Goal: Information Seeking & Learning: Learn about a topic

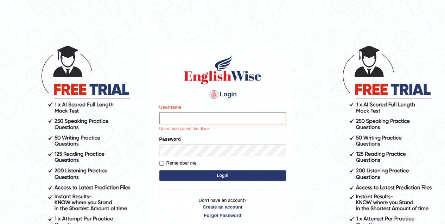
click at [205, 119] on input "Username" at bounding box center [222, 118] width 127 height 12
type input "eduardo_pte"
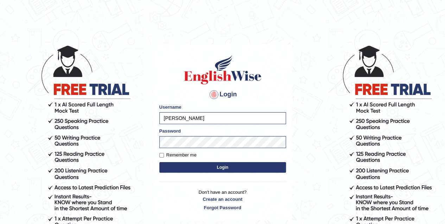
click at [222, 166] on button "Login" at bounding box center [222, 167] width 127 height 11
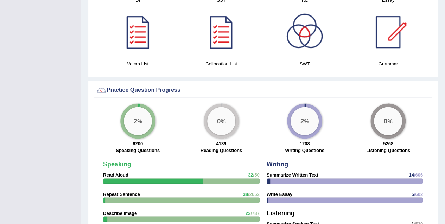
scroll to position [489, 0]
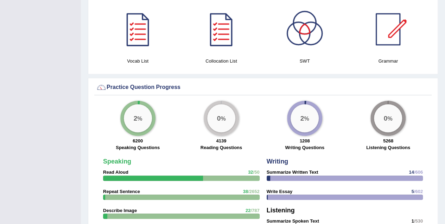
click at [179, 34] on div "Collocation List" at bounding box center [220, 37] width 83 height 64
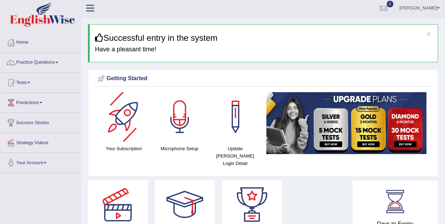
scroll to position [0, 0]
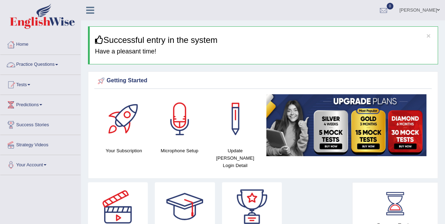
click at [55, 64] on link "Practice Questions" at bounding box center [40, 64] width 80 height 18
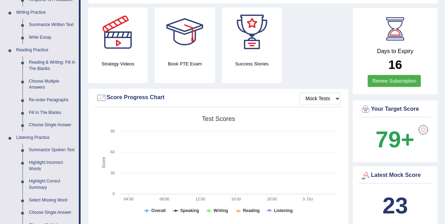
click at [58, 63] on link "Reading & Writing: Fill In The Blanks" at bounding box center [52, 65] width 53 height 19
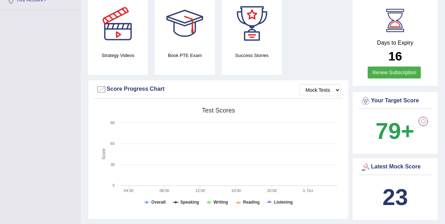
scroll to position [202, 0]
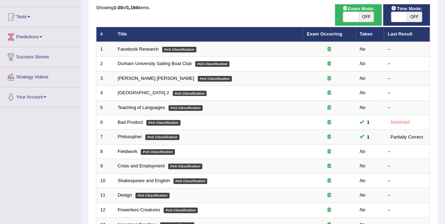
scroll to position [69, 0]
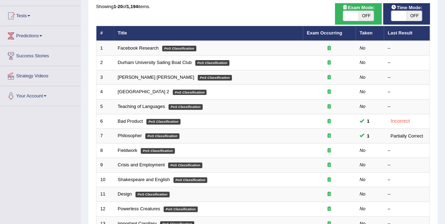
click at [327, 28] on th "Exam Occurring" at bounding box center [329, 33] width 53 height 15
click at [327, 33] on link "Exam Occurring" at bounding box center [324, 32] width 35 height 5
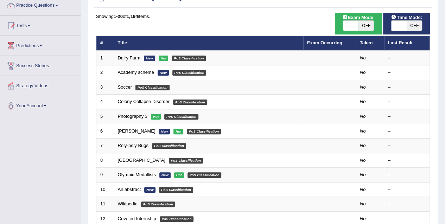
scroll to position [59, 0]
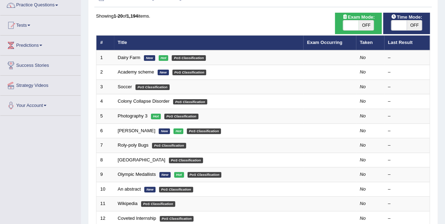
click at [129, 58] on link "Dairy Farm" at bounding box center [129, 57] width 23 height 5
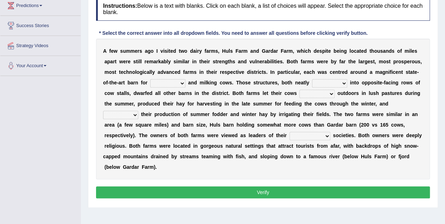
scroll to position [107, 0]
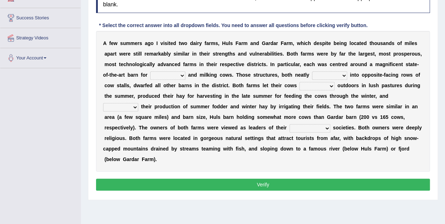
click at [173, 75] on select "bringing saving releasing sheltering" at bounding box center [167, 75] width 35 height 8
click at [209, 97] on b "e" at bounding box center [208, 96] width 3 height 6
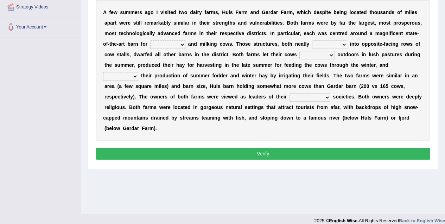
scroll to position [135, 0]
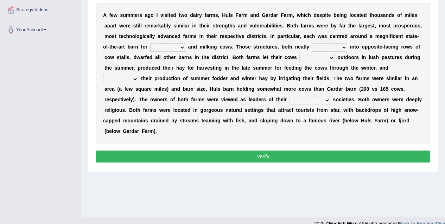
click at [178, 44] on select "bringing saving releasing sheltering" at bounding box center [167, 47] width 35 height 8
click at [179, 47] on select "bringing saving releasing sheltering" at bounding box center [167, 47] width 35 height 8
click at [331, 44] on select "breaked shattered stripped divided" at bounding box center [329, 47] width 35 height 8
click at [338, 49] on select "breaked shattered stripped divided" at bounding box center [329, 47] width 35 height 8
click at [317, 60] on select "rear shatter gather graze" at bounding box center [316, 58] width 35 height 8
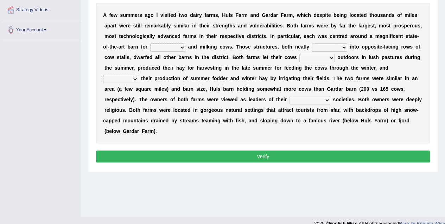
click at [327, 59] on select "rear shatter gather graze" at bounding box center [316, 58] width 35 height 8
click at [134, 74] on div "A f e w s u m m e r s a g o I v i s i t e d t w o d a i r y f a r m s , H u l s…" at bounding box center [263, 73] width 334 height 141
click at [138, 78] on select "fluctuated decreased upsurged increased" at bounding box center [120, 79] width 35 height 8
click at [326, 99] on select "perspective respective retrospective prospective" at bounding box center [310, 100] width 41 height 8
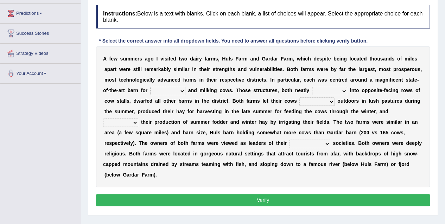
scroll to position [91, 0]
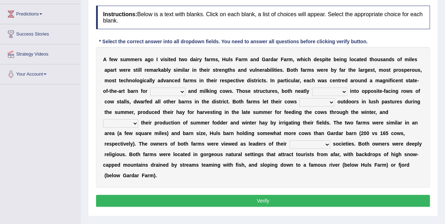
drag, startPoint x: 370, startPoint y: 110, endPoint x: 369, endPoint y: 117, distance: 6.8
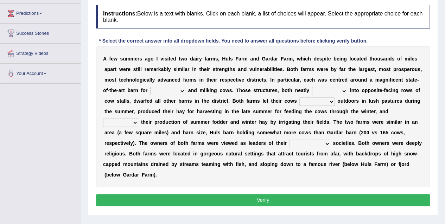
drag, startPoint x: 401, startPoint y: 108, endPoint x: 405, endPoint y: 119, distance: 11.7
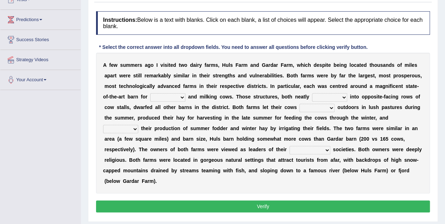
scroll to position [84, 0]
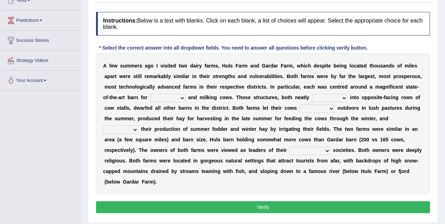
click at [183, 100] on select "bringing saving releasing sheltering" at bounding box center [167, 98] width 35 height 8
select select "sheltering"
click at [150, 94] on select "bringing saving releasing sheltering" at bounding box center [167, 98] width 35 height 8
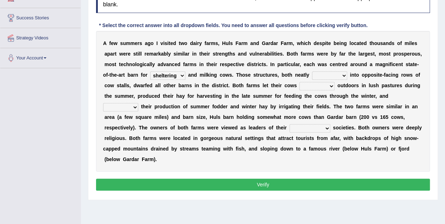
scroll to position [106, 0]
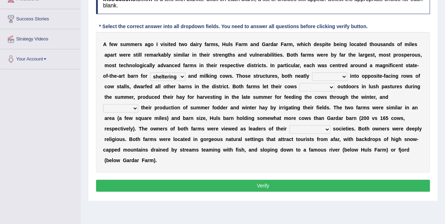
click at [331, 75] on select "breaked shattered stripped divided" at bounding box center [329, 76] width 35 height 8
select select "divided"
click at [312, 72] on select "breaked shattered stripped divided" at bounding box center [329, 76] width 35 height 8
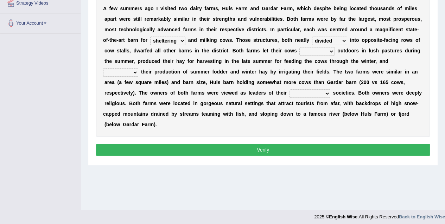
scroll to position [144, 0]
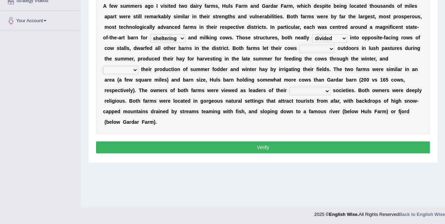
click at [322, 51] on select "rear shatter gather graze" at bounding box center [316, 49] width 35 height 8
select select "shatter"
click at [299, 45] on select "rear shatter gather graze" at bounding box center [316, 49] width 35 height 8
click at [129, 72] on select "fluctuated decreased upsurged increased" at bounding box center [120, 70] width 35 height 8
select select "decreased"
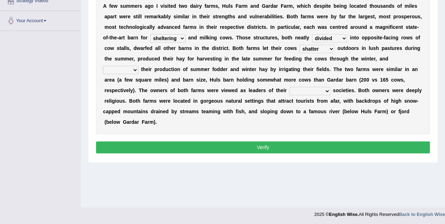
click at [103, 66] on select "fluctuated decreased upsurged increased" at bounding box center [120, 70] width 35 height 8
click at [299, 92] on select "perspective respective retrospective prospective" at bounding box center [310, 91] width 41 height 8
select select "perspective"
click at [290, 87] on select "perspective respective retrospective prospective" at bounding box center [310, 91] width 41 height 8
click at [246, 147] on button "Verify" at bounding box center [263, 147] width 334 height 12
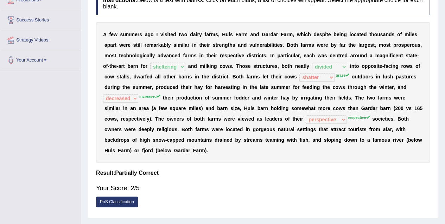
scroll to position [101, 0]
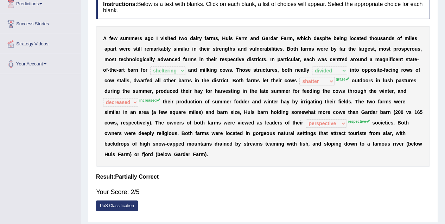
click at [148, 102] on div "A f e w s u m m e r s a g o I v i s i t e d t w o d a i r y f a r m s , H u l s…" at bounding box center [263, 96] width 334 height 141
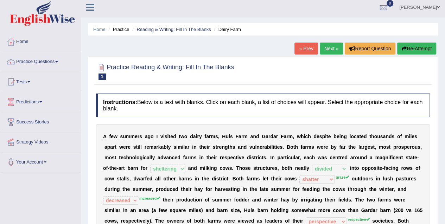
scroll to position [0, 0]
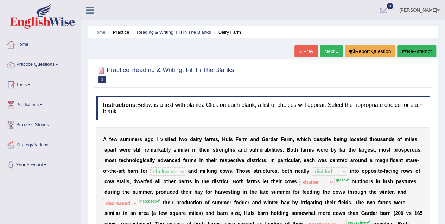
click at [326, 51] on link "Next »" at bounding box center [331, 51] width 23 height 12
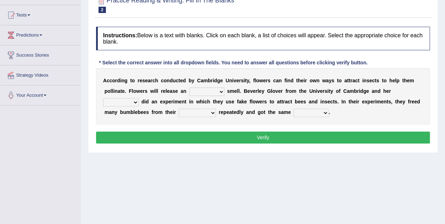
scroll to position [70, 0]
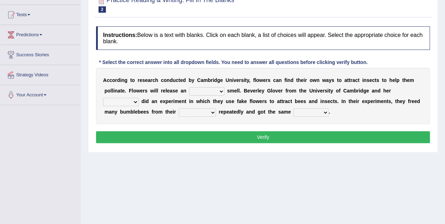
click at [221, 90] on select "great irresistible foul injestive" at bounding box center [206, 91] width 35 height 8
select select "irresistible"
click at [189, 87] on select "great irresistible foul injestive" at bounding box center [206, 91] width 35 height 8
click at [132, 101] on select "colleagues friends mates known" at bounding box center [121, 102] width 36 height 8
select select "colleagues"
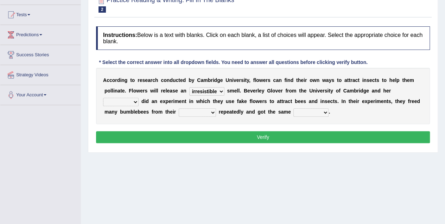
click at [103, 98] on select "colleagues friends mates known" at bounding box center [121, 102] width 36 height 8
click at [208, 112] on select "break possession revert origins" at bounding box center [197, 112] width 37 height 8
click at [307, 112] on select "aspects impacts results suspects" at bounding box center [310, 112] width 35 height 8
select select "results"
click at [293, 108] on select "aspects impacts results suspects" at bounding box center [310, 112] width 35 height 8
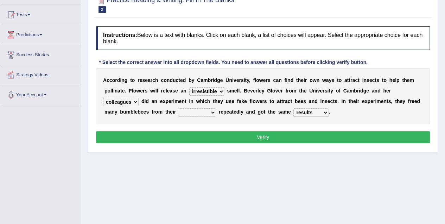
click at [206, 111] on select "break possession revert origins" at bounding box center [197, 112] width 37 height 8
select select "break"
click at [179, 108] on select "break possession revert origins" at bounding box center [197, 112] width 37 height 8
click at [221, 137] on button "Verify" at bounding box center [263, 137] width 334 height 12
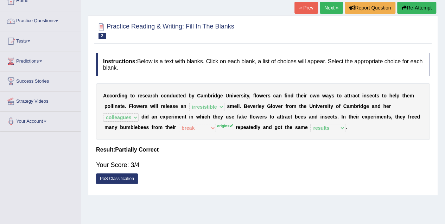
scroll to position [42, 0]
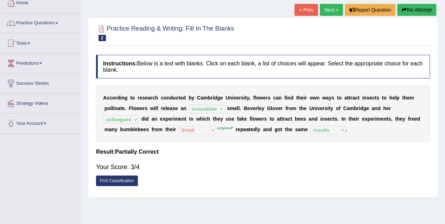
click at [333, 9] on link "Next »" at bounding box center [331, 10] width 23 height 12
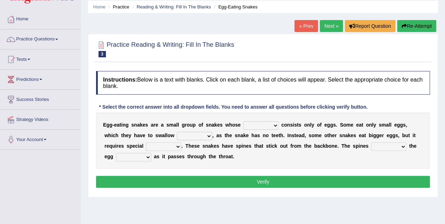
scroll to position [28, 0]
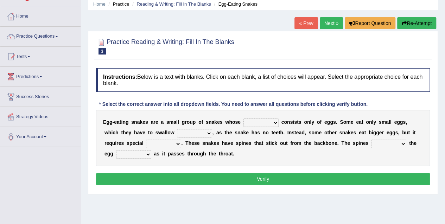
click at [255, 124] on select "food diet meals serves" at bounding box center [260, 123] width 35 height 8
click at [243, 119] on select "food diet meals serves" at bounding box center [260, 123] width 35 height 8
click at [268, 122] on select "food diet meals serves" at bounding box center [260, 123] width 35 height 8
select select "diet"
click at [243, 119] on select "food diet meals serves" at bounding box center [260, 123] width 35 height 8
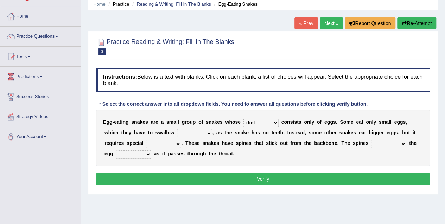
click at [203, 135] on select "whole hole full complete" at bounding box center [194, 133] width 35 height 8
select select "hole"
click at [177, 129] on select "whole hole full complete" at bounding box center [194, 133] width 35 height 8
click at [174, 144] on select "effects prospects refines treatment" at bounding box center [163, 144] width 35 height 8
select select "treatment"
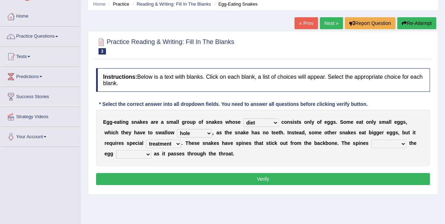
click at [146, 140] on select "effects prospects refines treatment" at bounding box center [163, 144] width 35 height 8
click at [379, 142] on select "breaks supports rages crack" at bounding box center [388, 144] width 35 height 8
click at [142, 152] on select "takes open brings close" at bounding box center [133, 154] width 35 height 8
click at [382, 141] on select "breaks supports rages crack" at bounding box center [388, 144] width 35 height 8
select select "breaks"
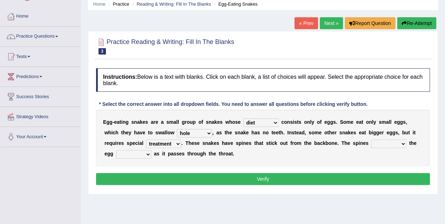
click at [371, 140] on select "breaks supports rages crack" at bounding box center [388, 144] width 35 height 8
click at [138, 158] on div "E g g - e a t i n g s n a k e s a r e a s m a l l g r o u p o f s n a k e s w h…" at bounding box center [263, 138] width 334 height 56
click at [141, 157] on select "takes open brings close" at bounding box center [133, 154] width 35 height 8
select select "takes"
click at [116, 150] on select "takes open brings close" at bounding box center [133, 154] width 35 height 8
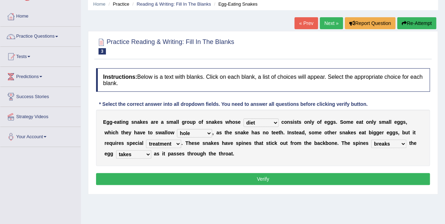
click at [151, 179] on button "Verify" at bounding box center [263, 179] width 334 height 12
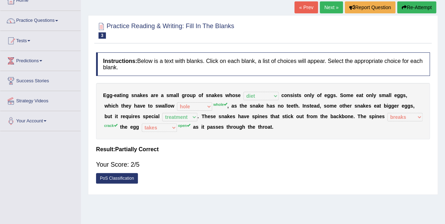
scroll to position [49, 0]
